Goal: Task Accomplishment & Management: Manage account settings

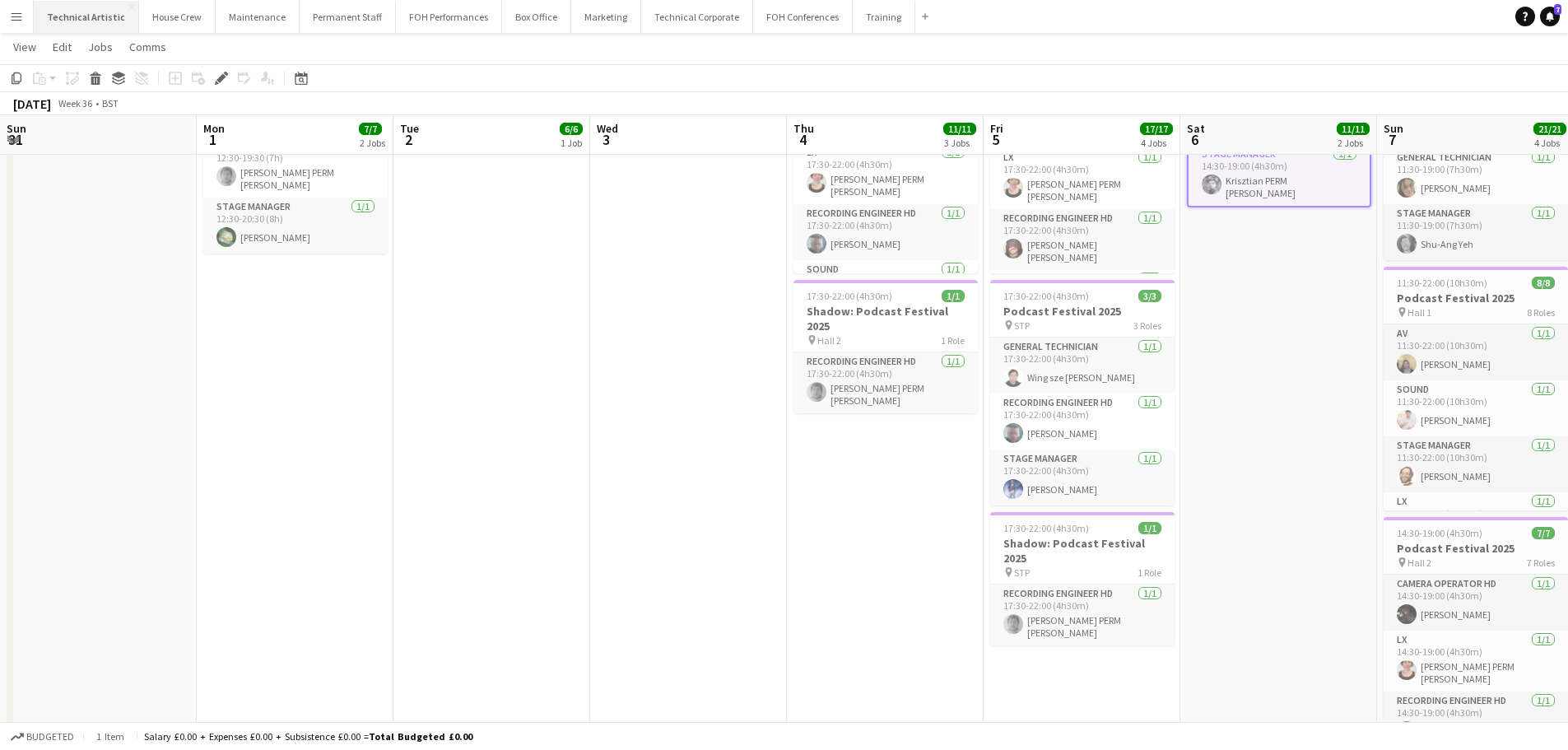
scroll to position [94, 0]
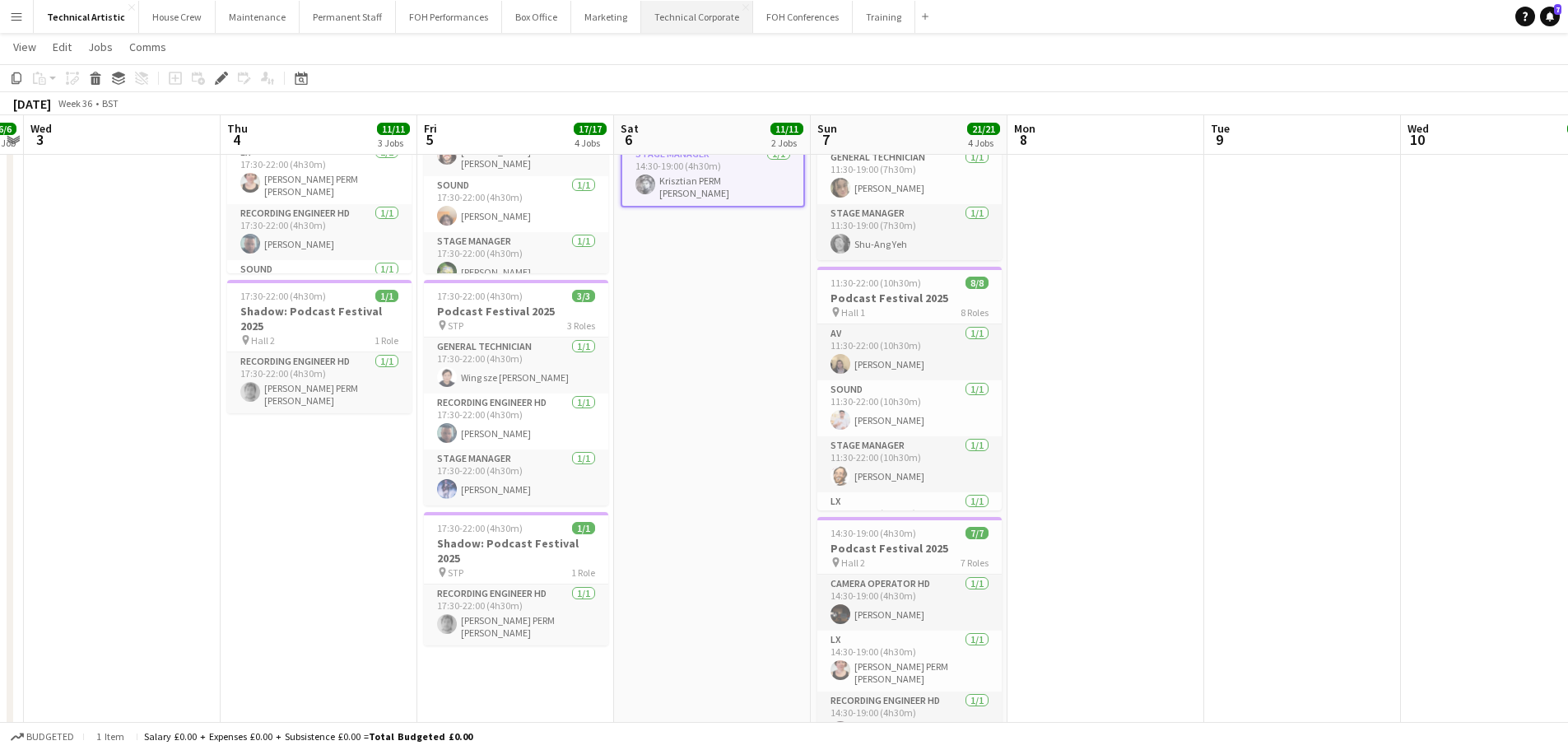
click at [648, 19] on button "Technical Corporate Close" at bounding box center [697, 16] width 112 height 32
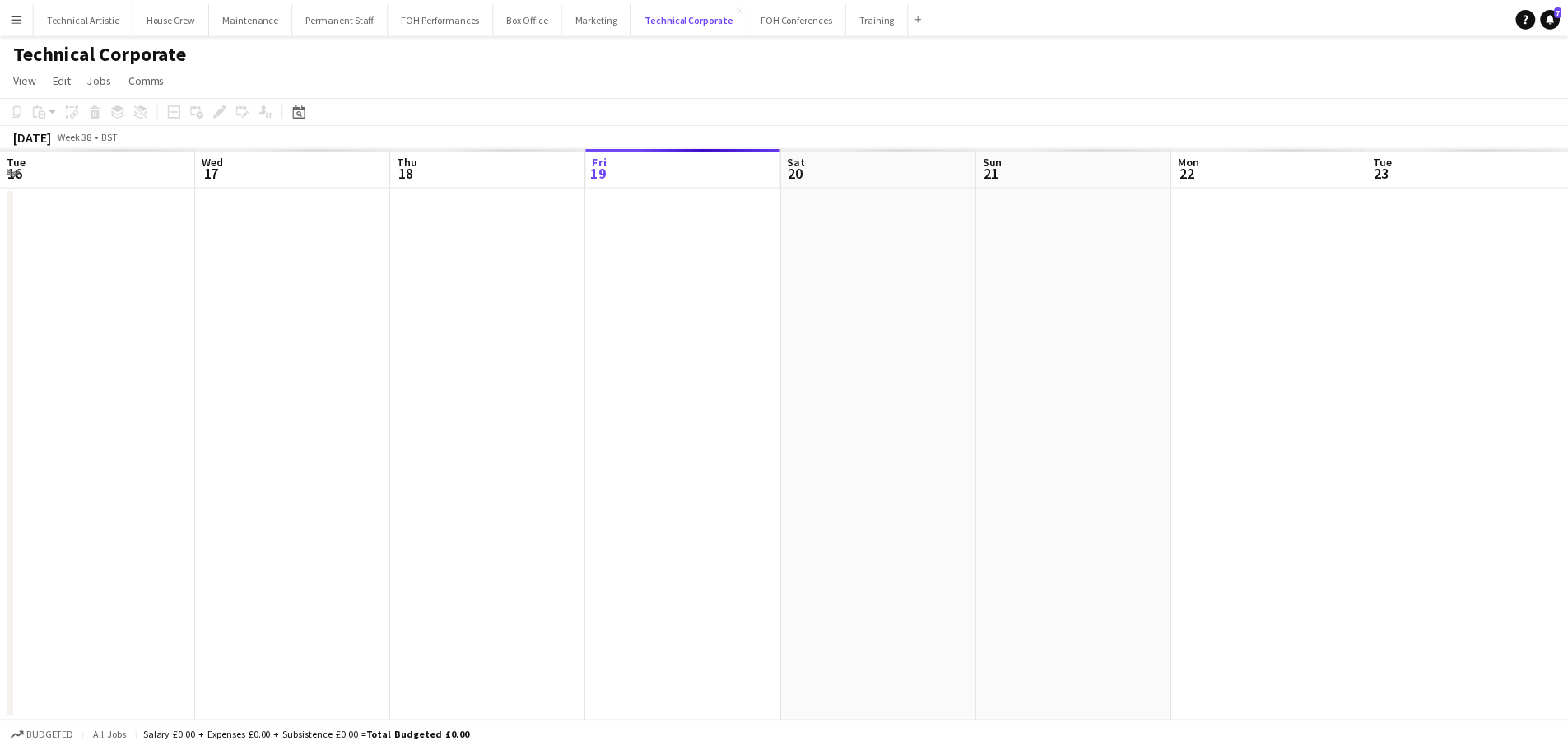
scroll to position [0, 393]
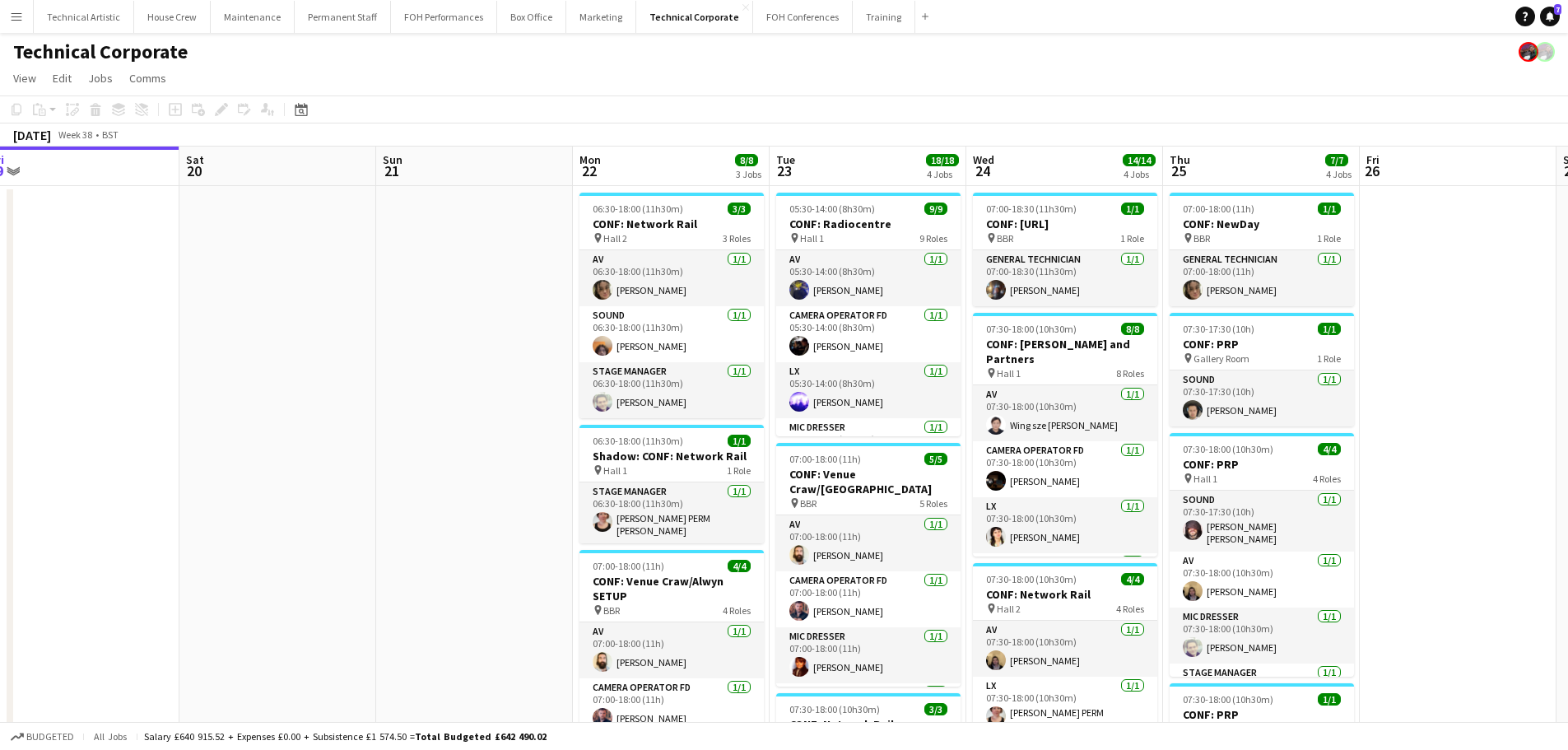
drag, startPoint x: 709, startPoint y: 342, endPoint x: 493, endPoint y: 324, distance: 216.7
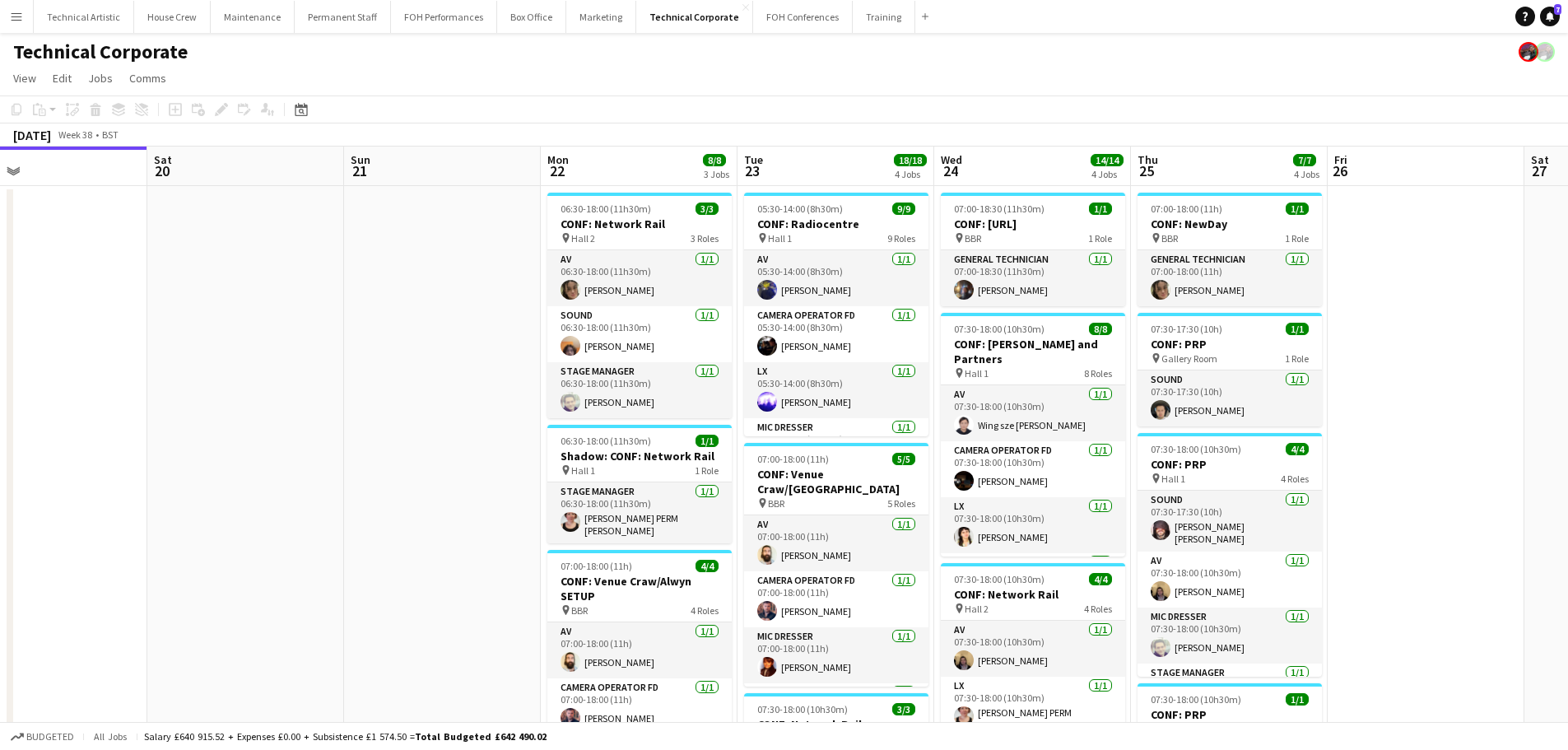
drag, startPoint x: 512, startPoint y: 350, endPoint x: 500, endPoint y: 350, distance: 12.0
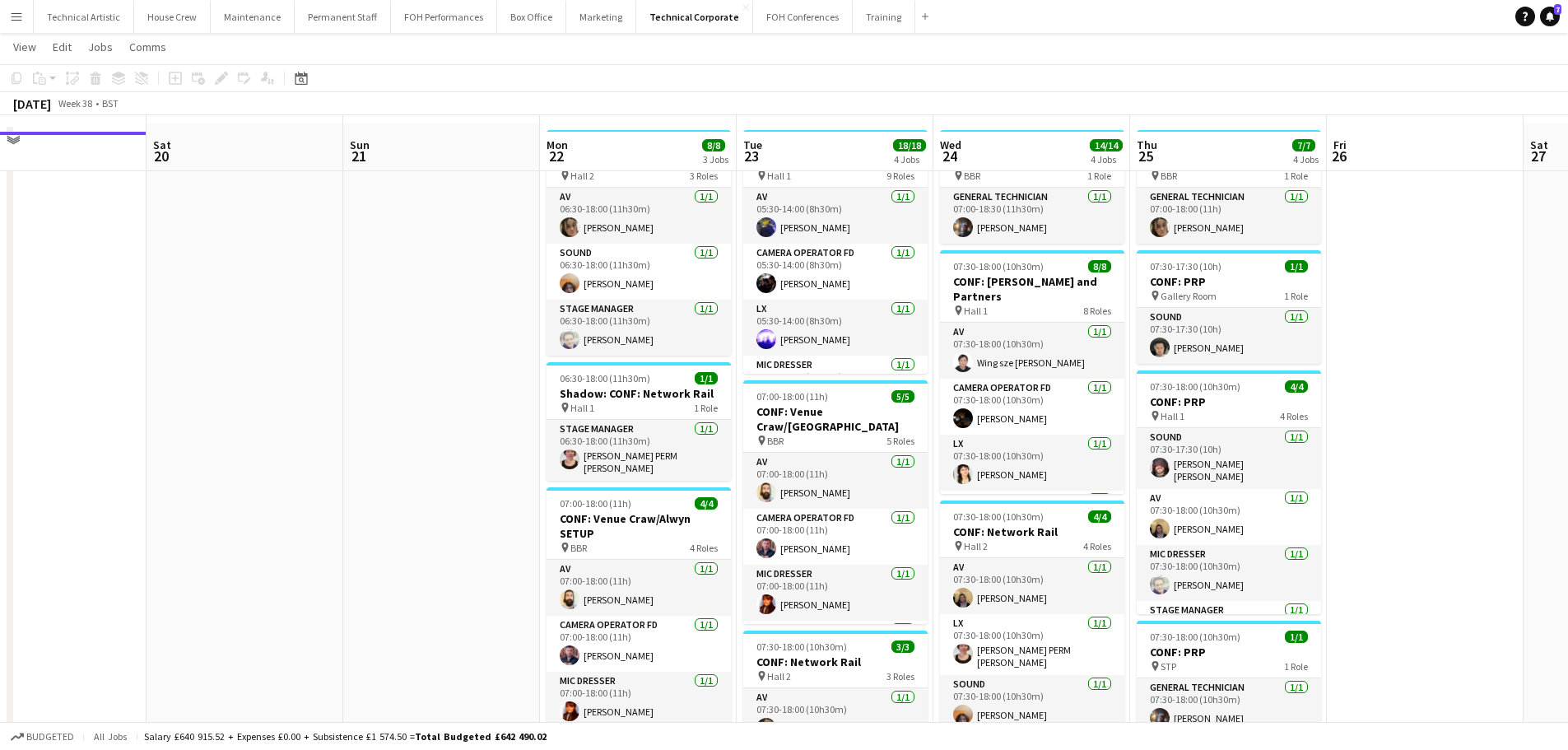
scroll to position [83, 0]
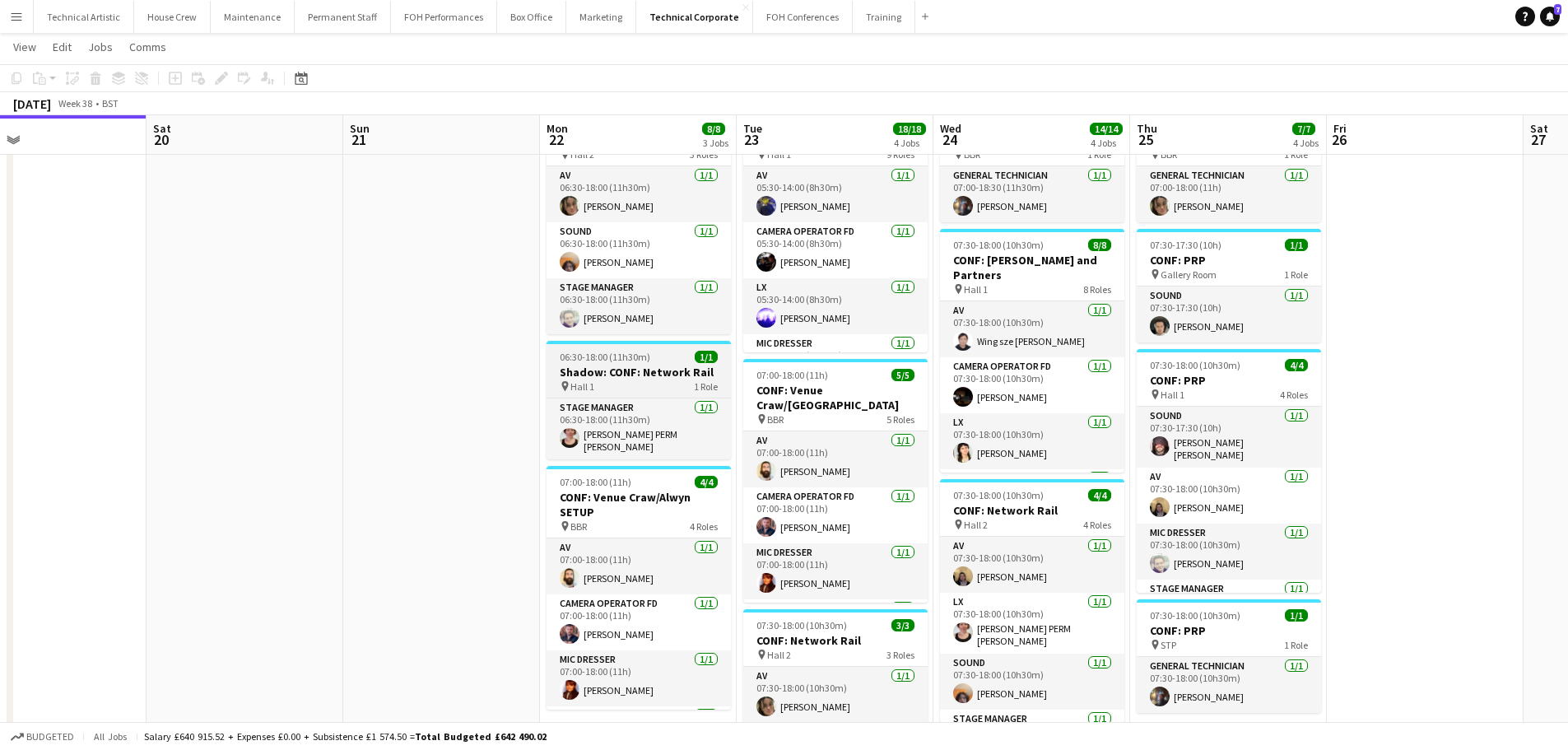
click at [586, 373] on h3 "Shadow: CONF: Network Rail" at bounding box center [639, 371] width 185 height 14
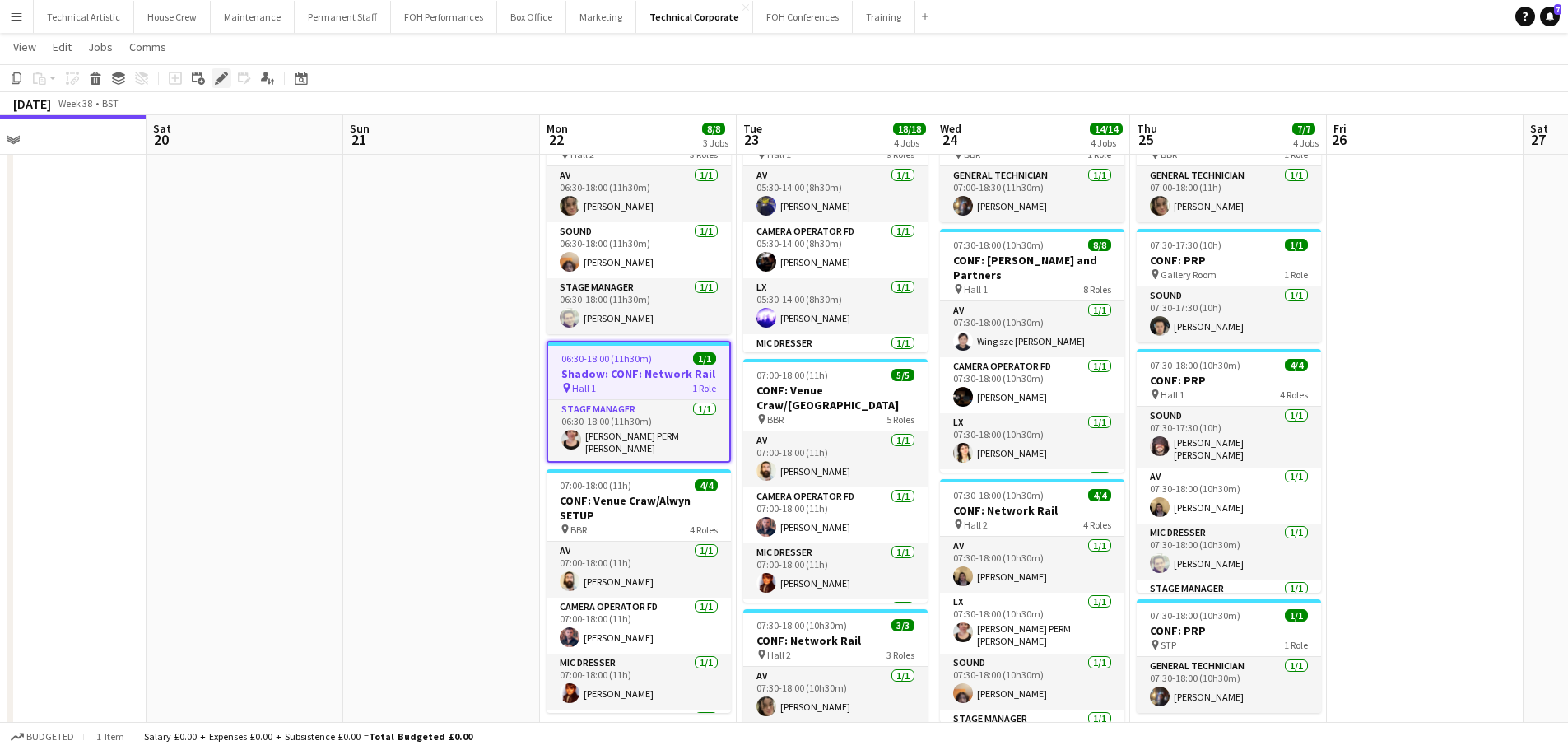
click at [223, 82] on icon "Edit" at bounding box center [221, 78] width 13 height 13
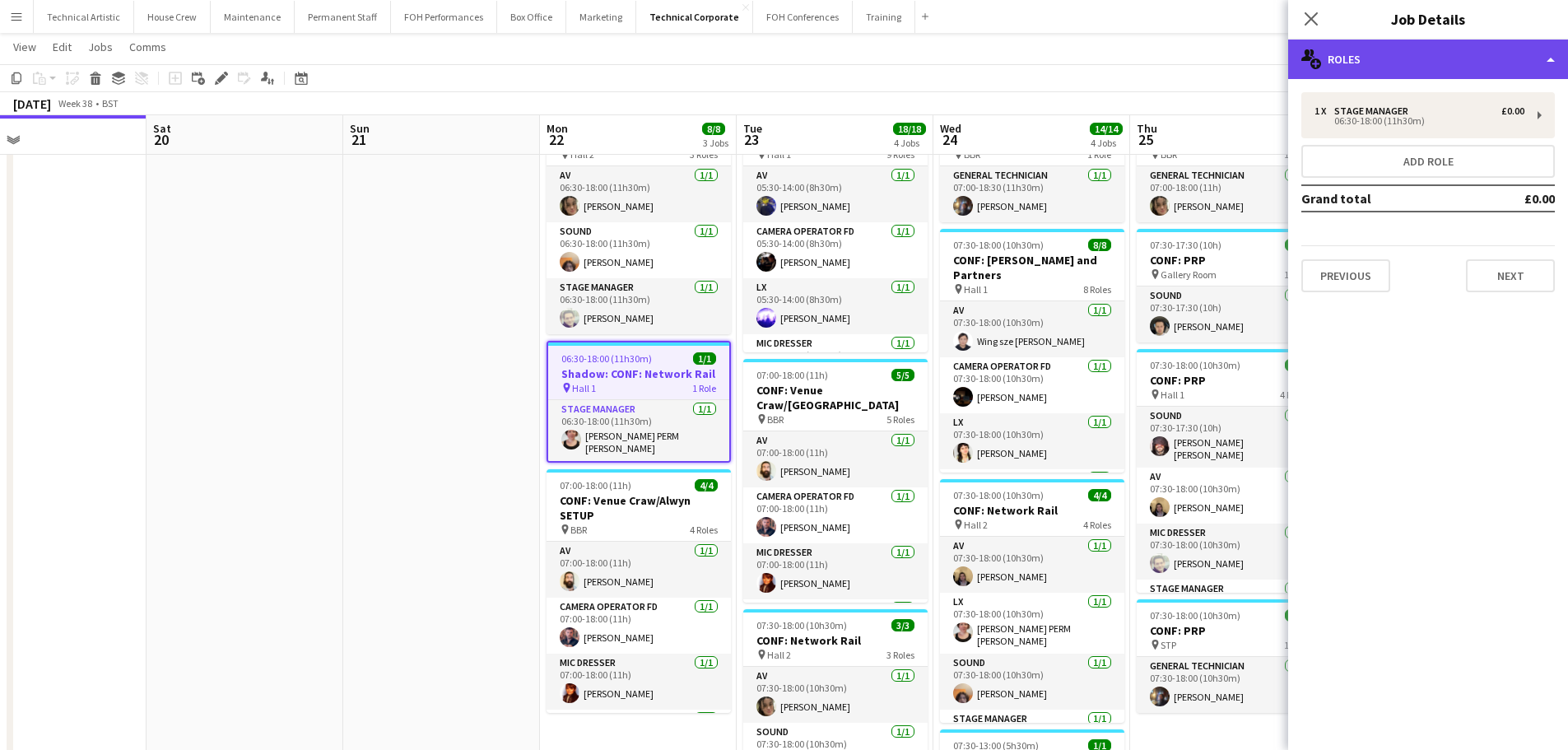
click at [1408, 70] on div "multiple-users-add Roles" at bounding box center [1428, 59] width 280 height 39
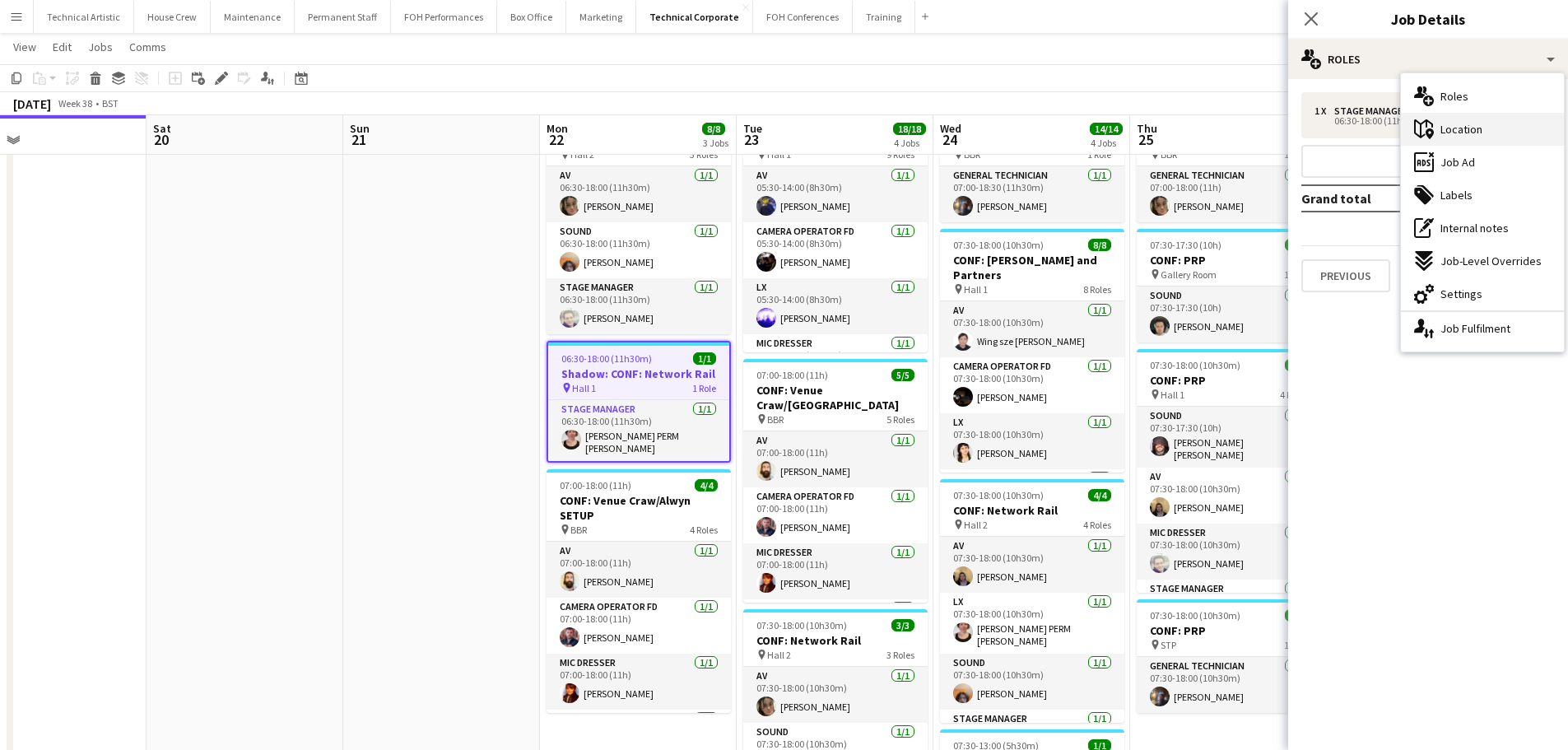
click at [1463, 138] on div "maps-pin-1 Location" at bounding box center [1482, 129] width 163 height 33
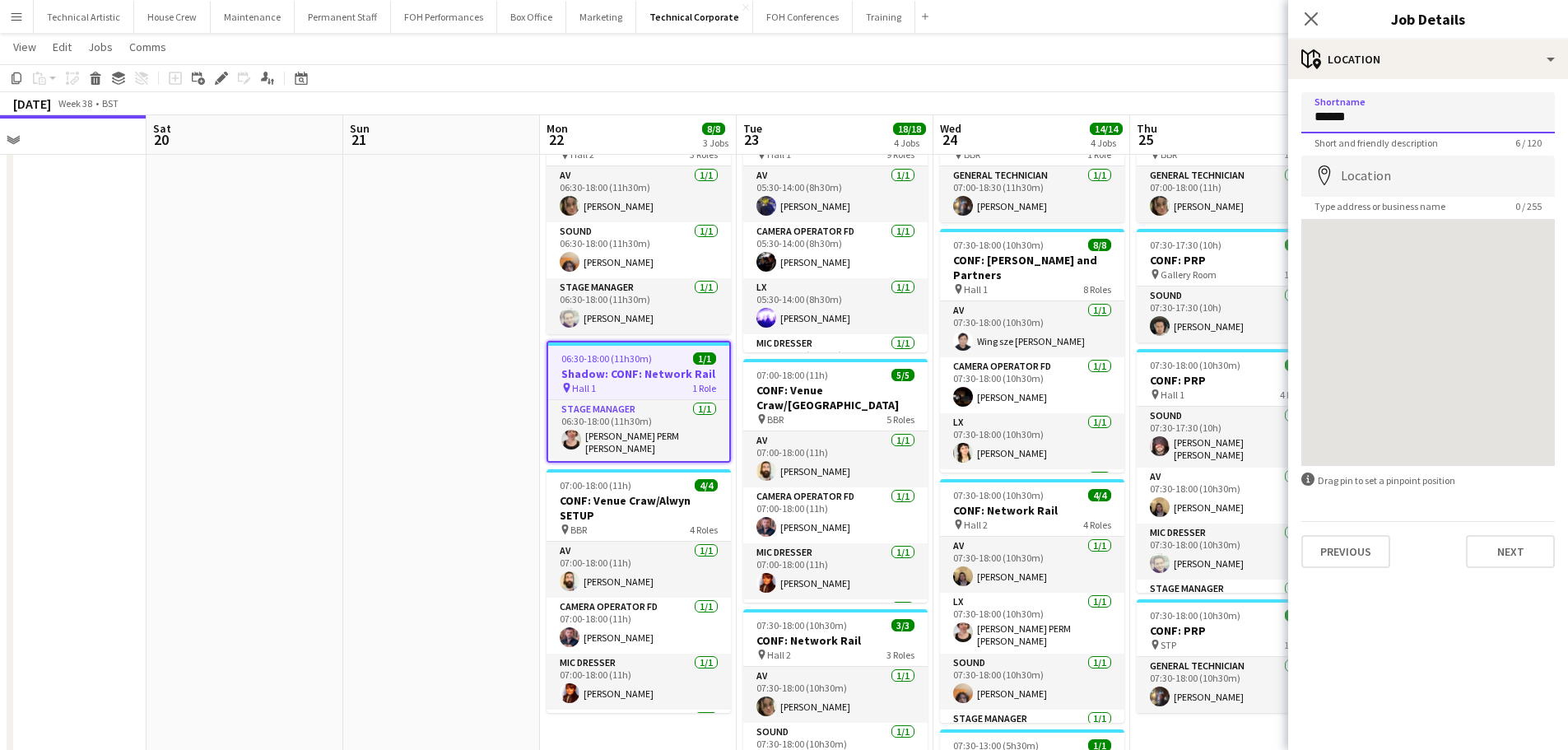
click at [1393, 127] on input "******" at bounding box center [1429, 112] width 254 height 41
type input "******"
click at [1089, 65] on app-toolbar "Copy Paste Paste Ctrl+V Paste with crew Ctrl+Shift+V Paste linked Job [GEOGRAPH…" at bounding box center [784, 78] width 1568 height 28
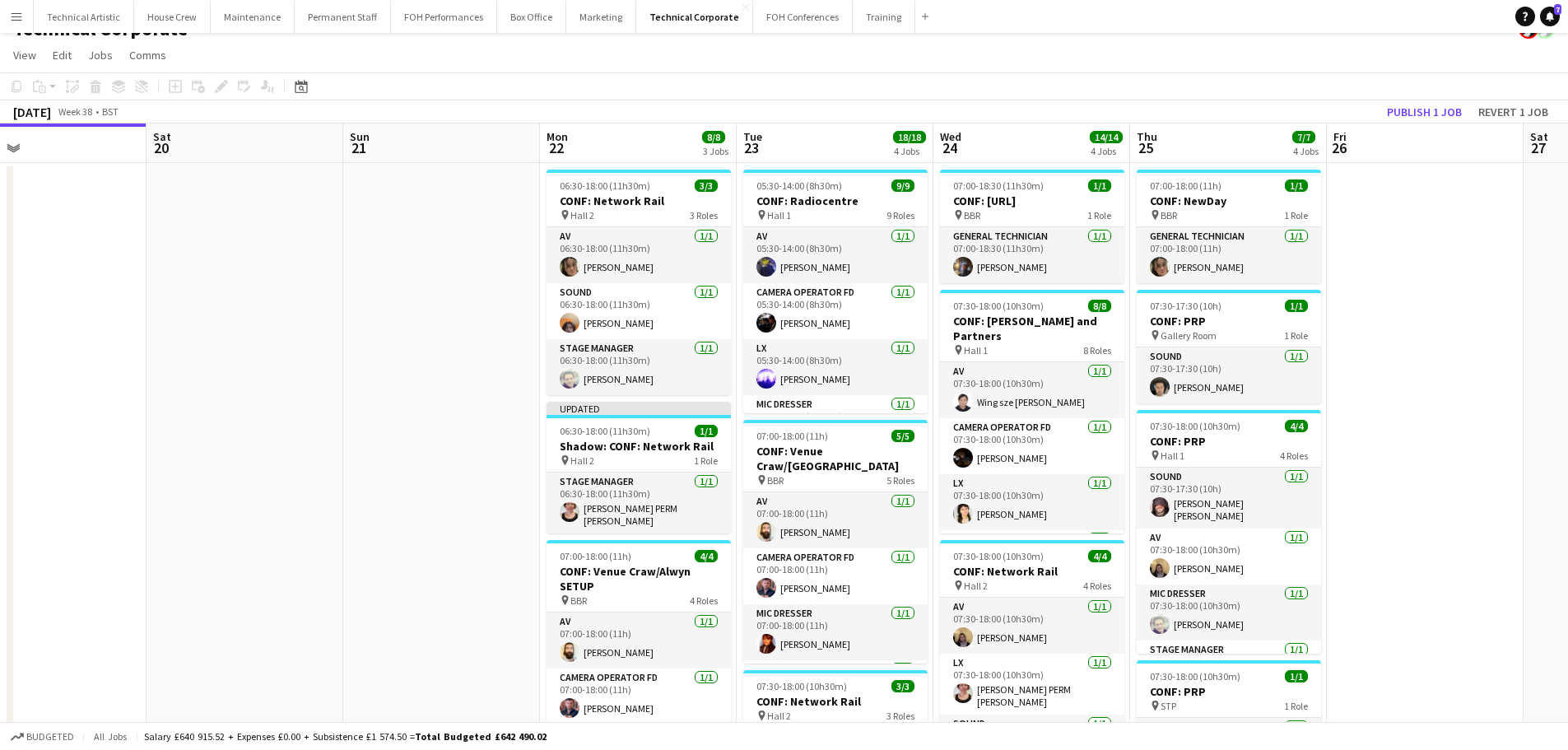
scroll to position [0, 0]
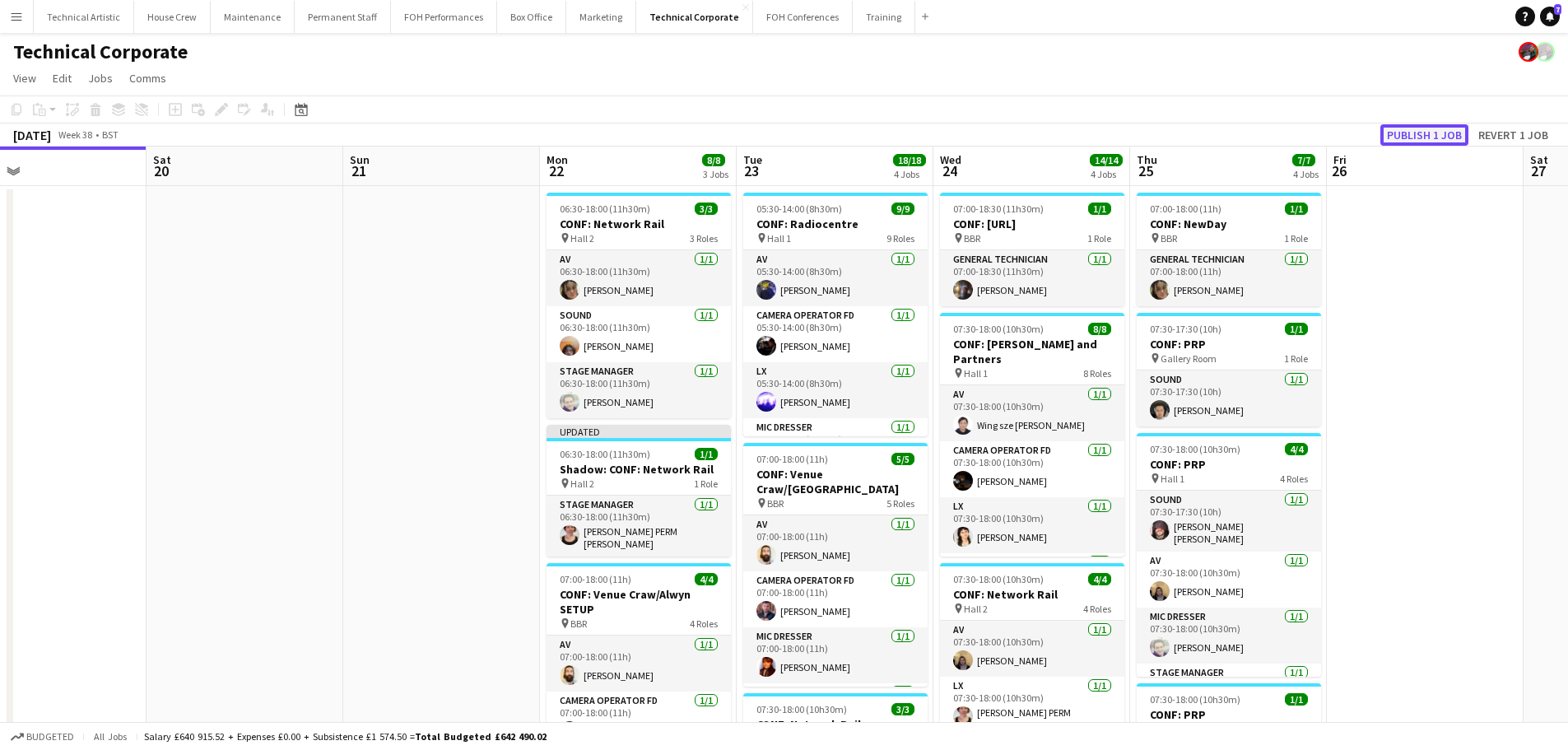
click at [1428, 130] on button "Publish 1 job" at bounding box center [1425, 135] width 89 height 21
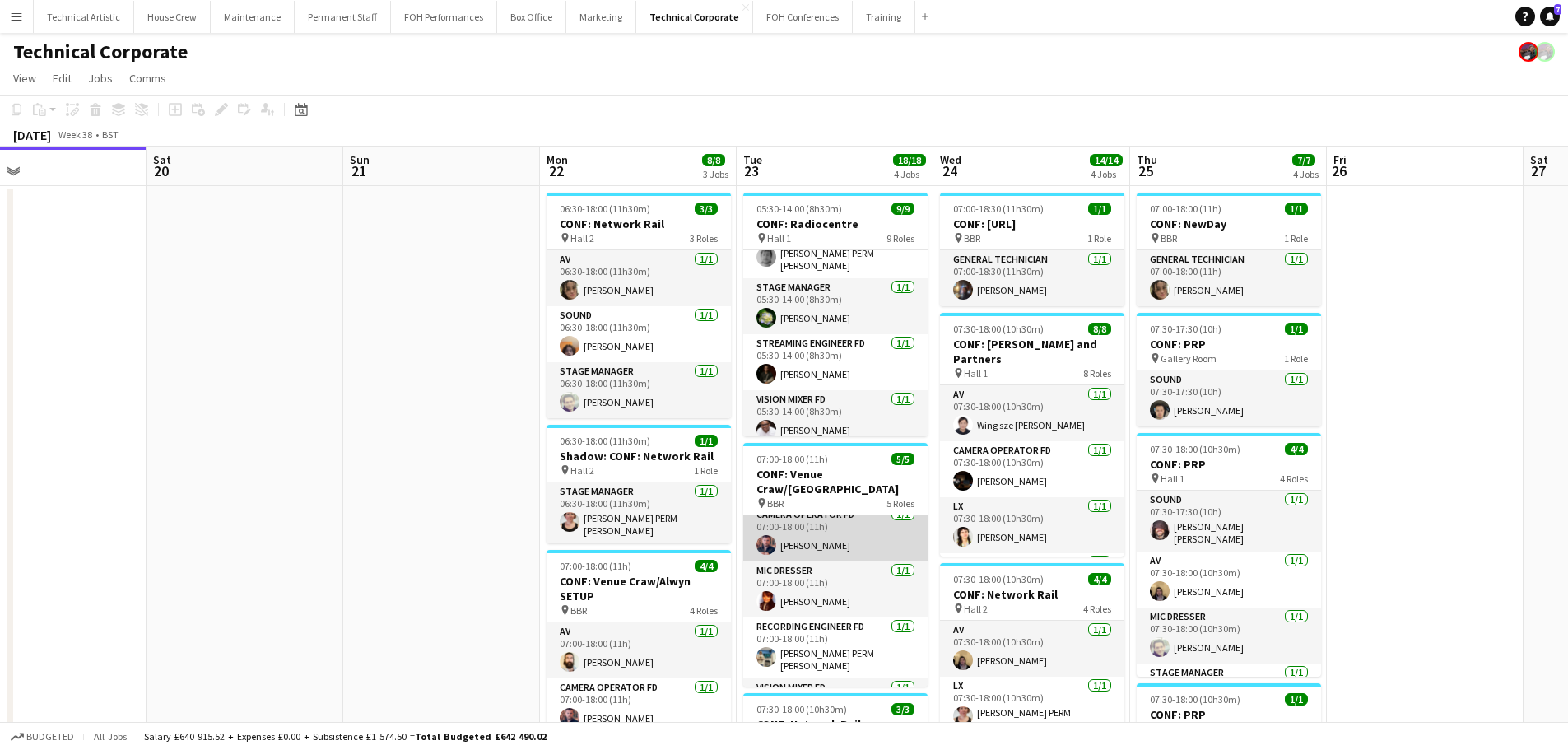
scroll to position [94, 0]
